Goal: Book appointment/travel/reservation

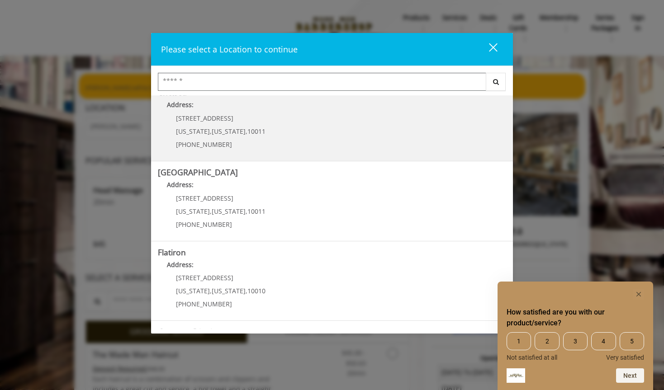
scroll to position [82, 0]
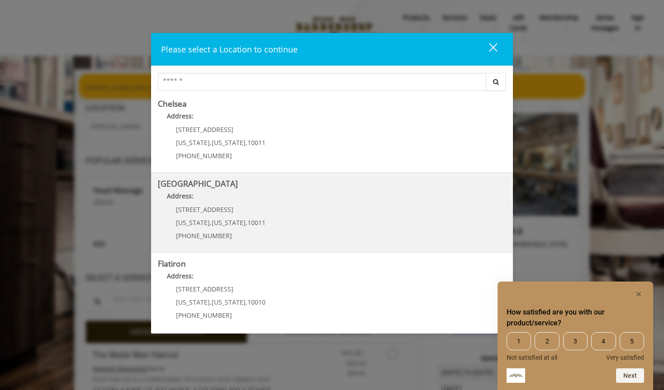
click at [320, 207] on Street "[GEOGRAPHIC_DATA] Address: [STREET_ADDRESS][US_STATE][US_STATE] (646) 850-0041" at bounding box center [332, 212] width 348 height 66
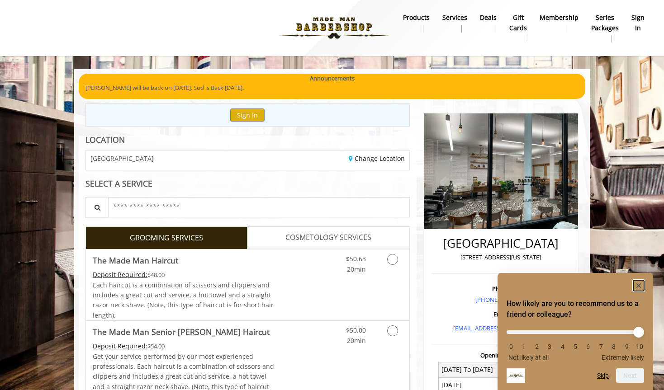
click at [642, 280] on icon "Hide survey" at bounding box center [638, 285] width 11 height 11
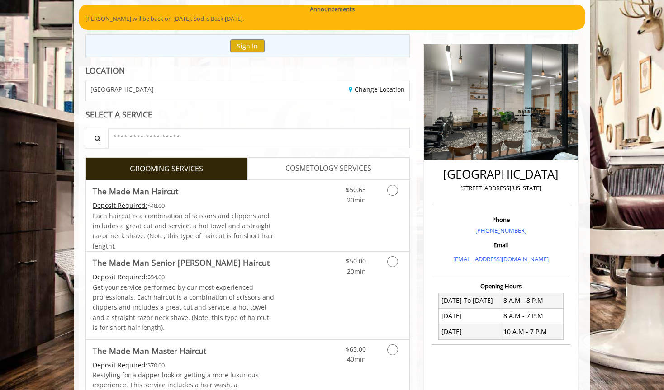
scroll to position [66, 0]
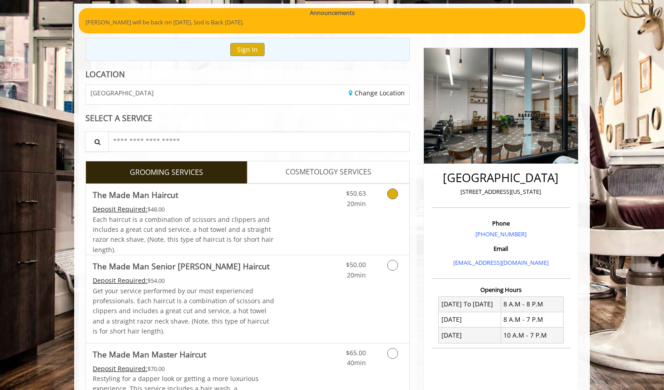
click at [391, 198] on icon "Grooming services" at bounding box center [392, 193] width 11 height 11
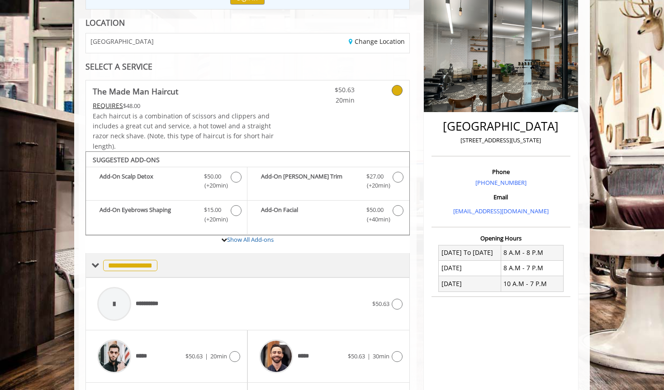
scroll to position [244, 0]
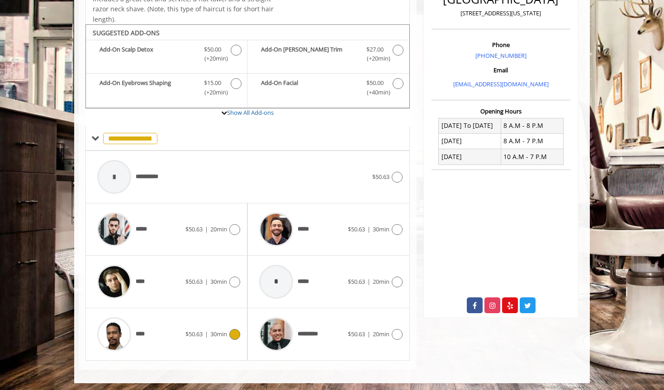
click at [228, 334] on div at bounding box center [233, 334] width 13 height 11
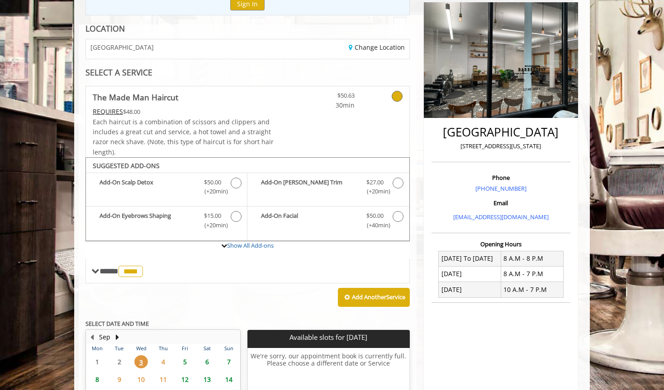
scroll to position [110, 0]
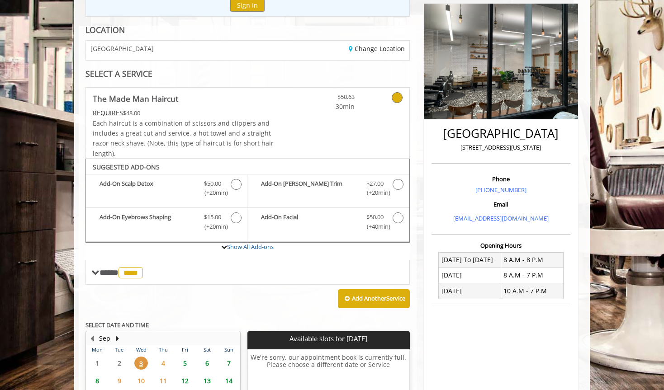
click at [396, 97] on icon at bounding box center [396, 97] width 11 height 11
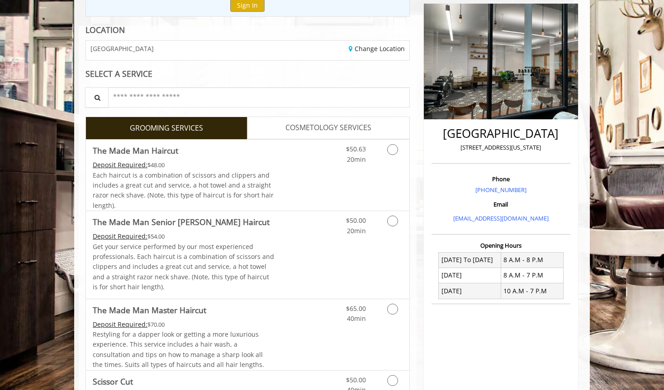
click at [318, 132] on span "COSMETOLOGY SERVICES" at bounding box center [328, 128] width 86 height 12
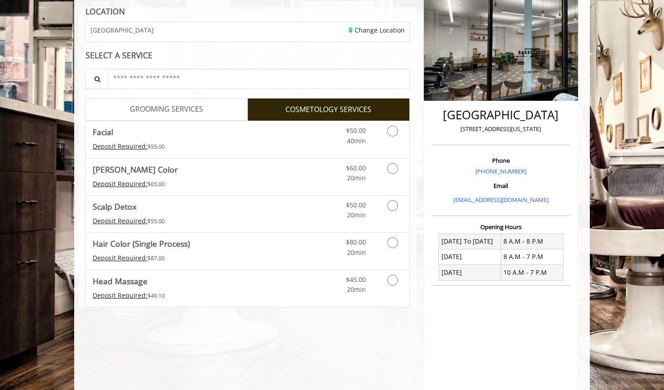
scroll to position [125, 0]
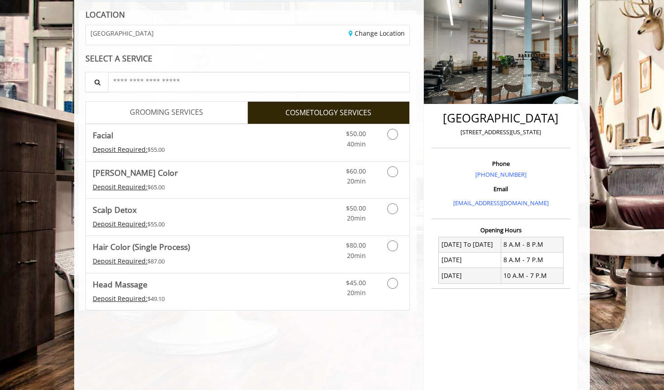
click at [200, 114] on span "GROOMING SERVICES" at bounding box center [166, 113] width 73 height 12
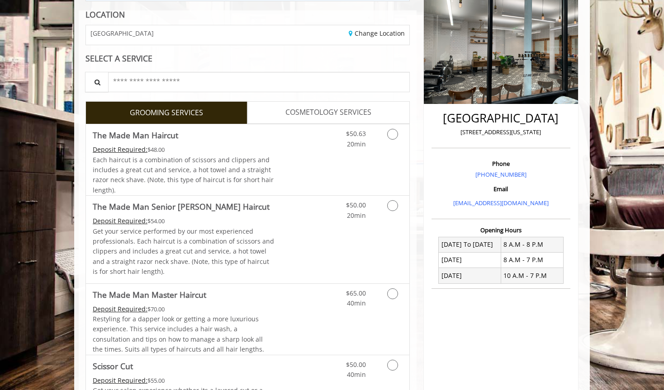
scroll to position [0, 0]
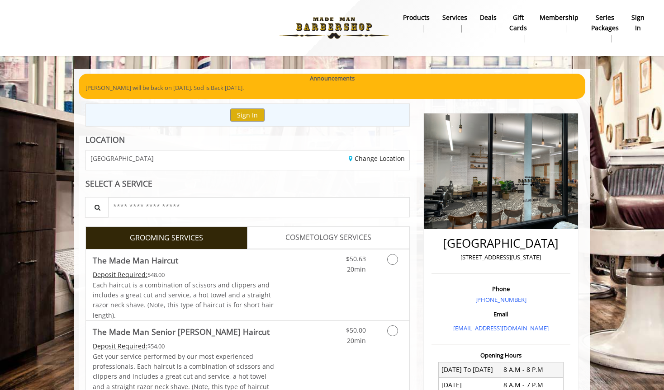
click at [282, 237] on link "COSMETOLOGY SERVICES" at bounding box center [328, 237] width 162 height 23
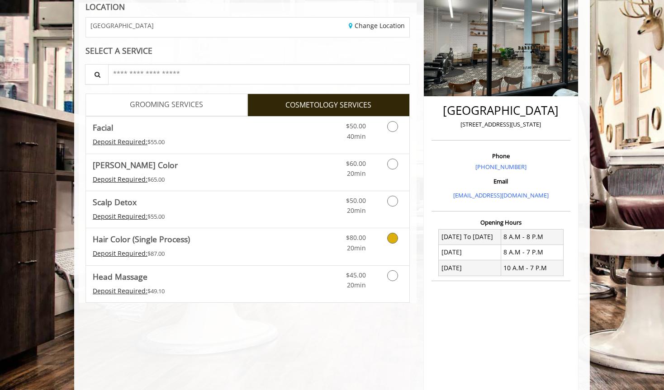
scroll to position [16, 0]
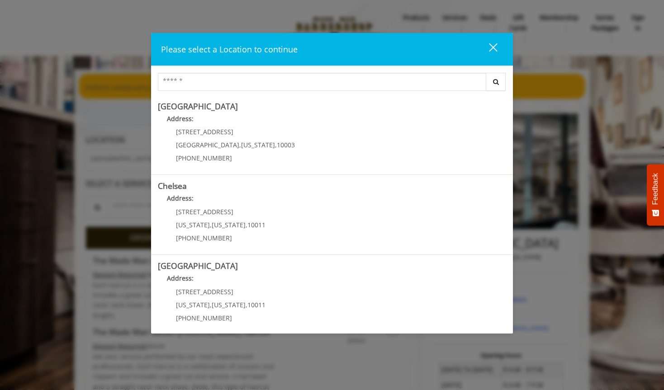
click at [75, 152] on div "Please select a Location to continue close Search [GEOGRAPHIC_DATA] Address: [S…" at bounding box center [332, 195] width 664 height 390
click at [498, 47] on button "close" at bounding box center [487, 49] width 31 height 19
